Goal: Go to known website: Access a specific website the user already knows

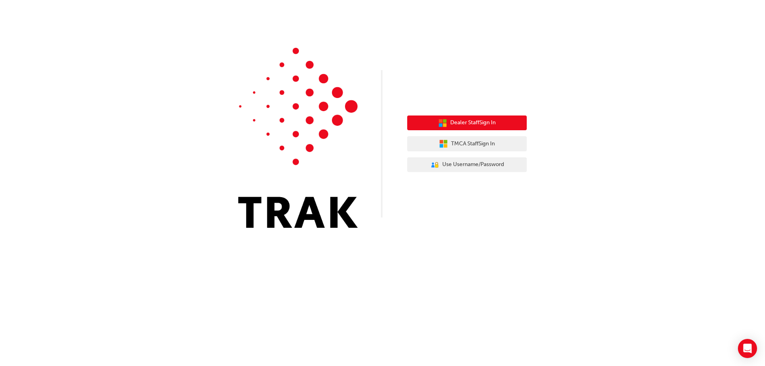
click at [461, 124] on span "Dealer Staff Sign In" at bounding box center [472, 122] width 45 height 9
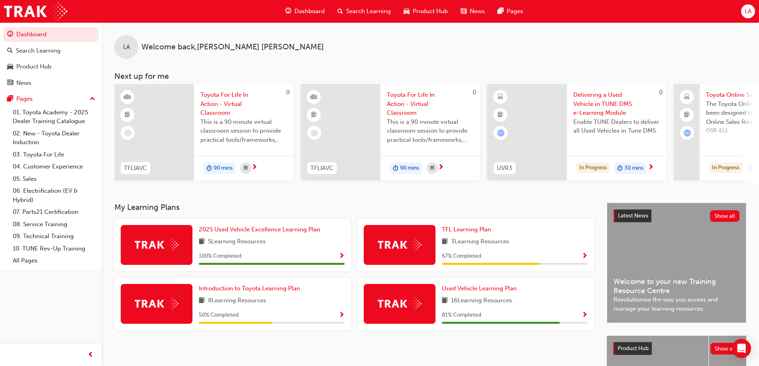
scroll to position [40, 0]
